Goal: Information Seeking & Learning: Check status

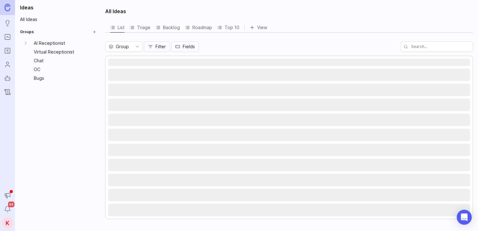
click at [8, 8] on img at bounding box center [8, 7] width 6 height 7
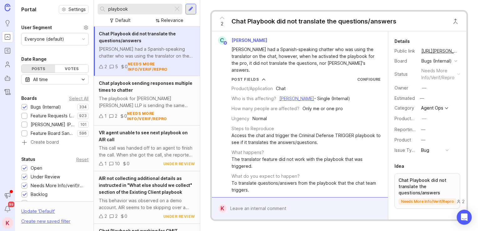
click at [140, 10] on input "playbook" at bounding box center [139, 9] width 63 height 7
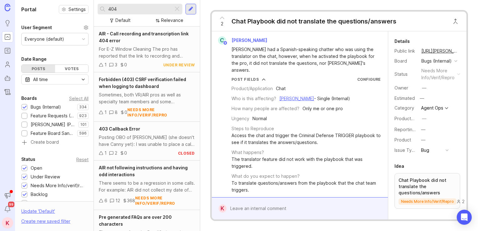
type input "404"
click at [151, 33] on span "AIR - Call recording and transcription link 404 error" at bounding box center [144, 37] width 90 height 12
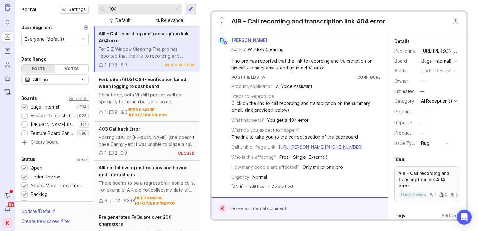
click at [304, 20] on div "AIR - Call recording and transcription link 404 error" at bounding box center [309, 21] width 154 height 9
click at [439, 52] on link "[URL][PERSON_NAME]" at bounding box center [436, 51] width 32 height 8
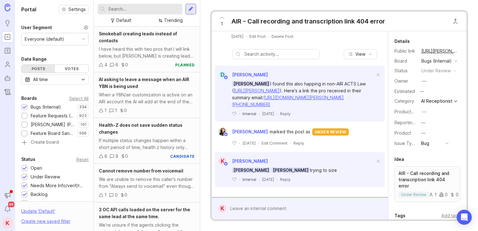
scroll to position [173, 0]
drag, startPoint x: 294, startPoint y: 56, endPoint x: 308, endPoint y: 44, distance: 18.3
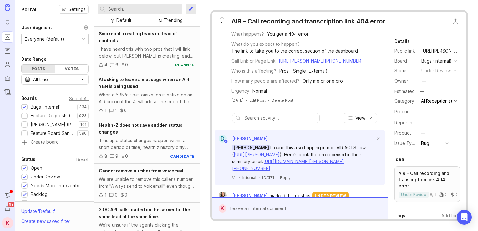
drag, startPoint x: 337, startPoint y: 76, endPoint x: 344, endPoint y: 115, distance: 39.4
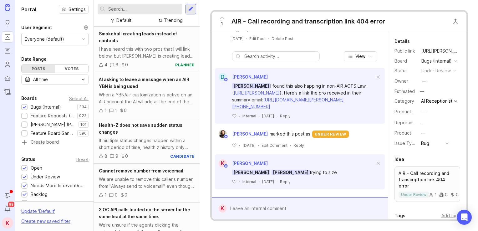
scroll to position [177, 0]
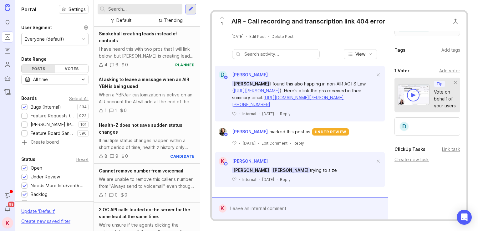
scroll to position [177, 0]
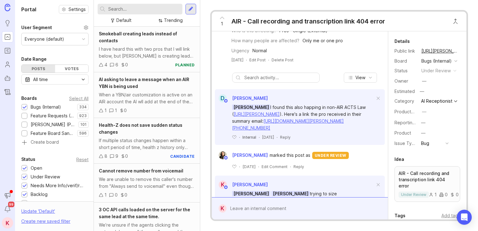
drag, startPoint x: 320, startPoint y: 103, endPoint x: 314, endPoint y: 139, distance: 35.8
